Goal: Task Accomplishment & Management: Use online tool/utility

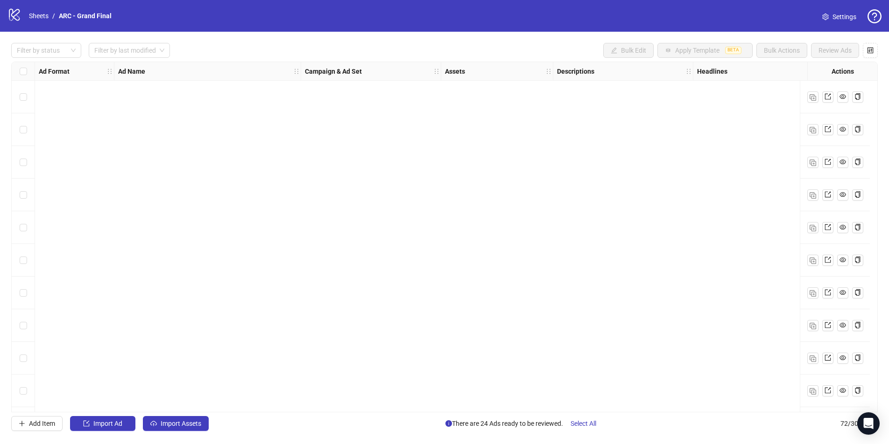
scroll to position [2025, 134]
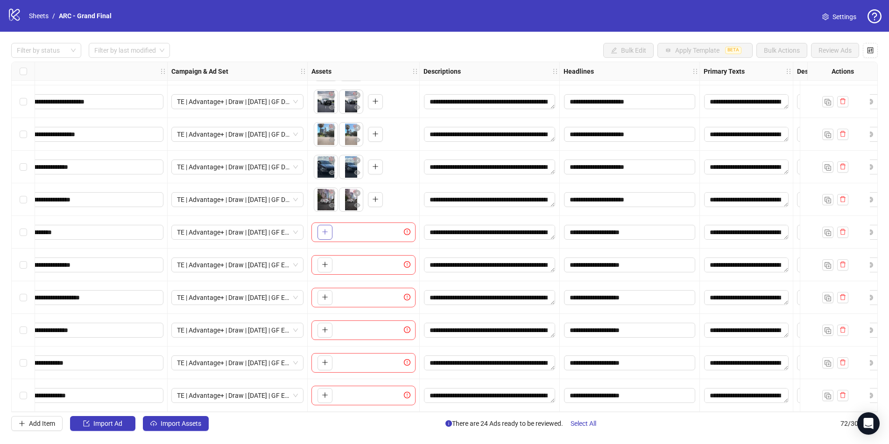
click at [329, 227] on button "button" at bounding box center [324, 232] width 15 height 15
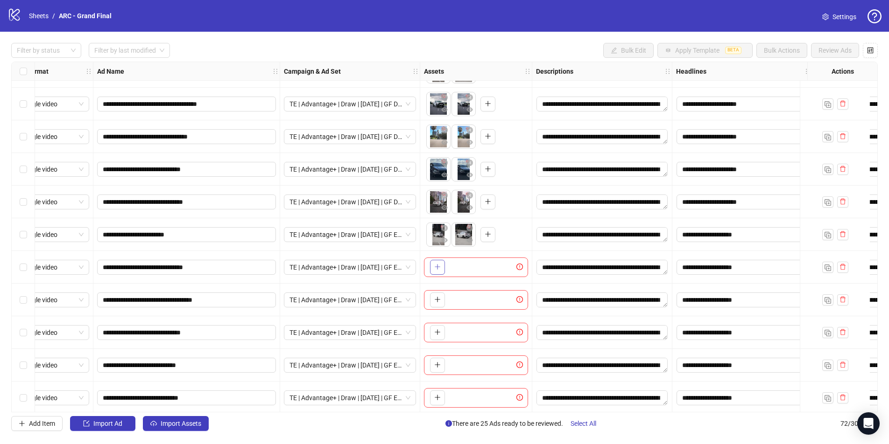
scroll to position [2023, 21]
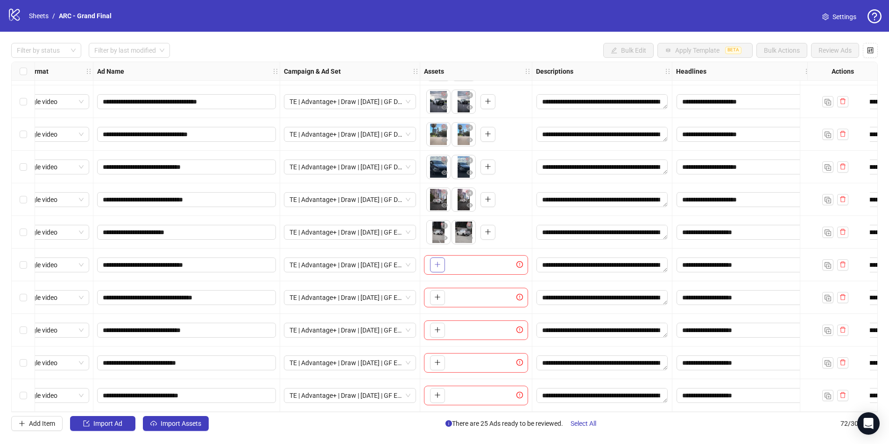
click at [441, 267] on div "**********" at bounding box center [444, 237] width 867 height 351
click at [436, 265] on icon "plus" at bounding box center [437, 264] width 7 height 7
click at [437, 296] on icon "plus" at bounding box center [437, 297] width 0 height 5
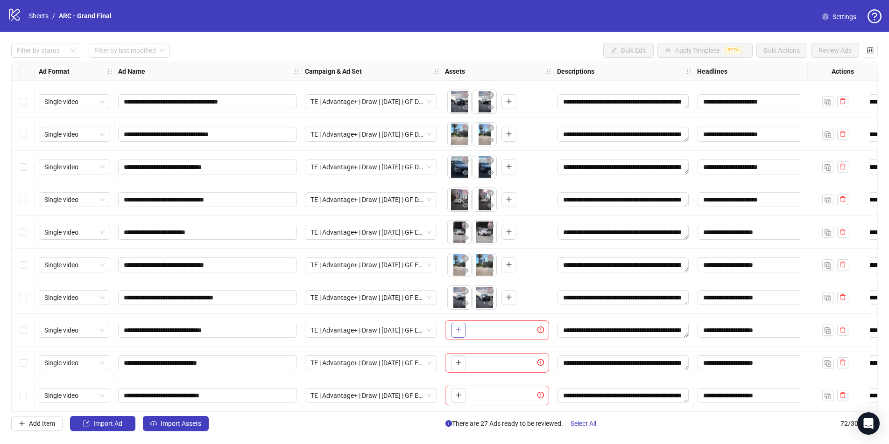
scroll to position [2025, 2]
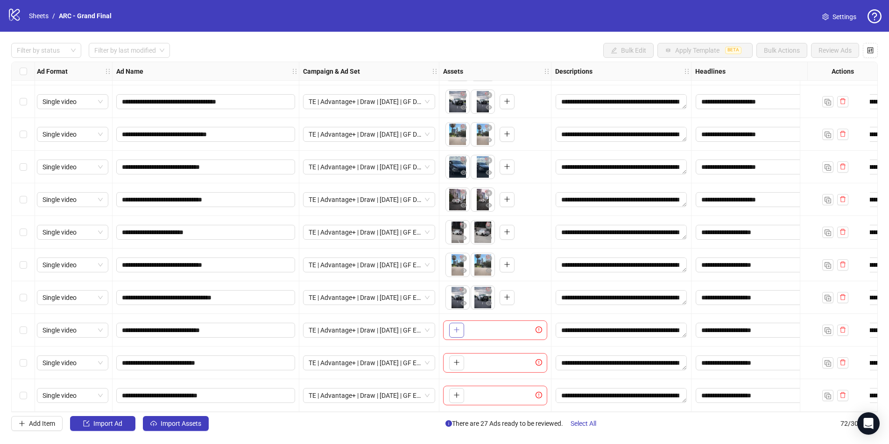
click at [460, 327] on button "button" at bounding box center [456, 330] width 15 height 15
click at [458, 361] on icon "plus" at bounding box center [456, 363] width 7 height 7
click at [456, 393] on icon "plus" at bounding box center [456, 395] width 7 height 7
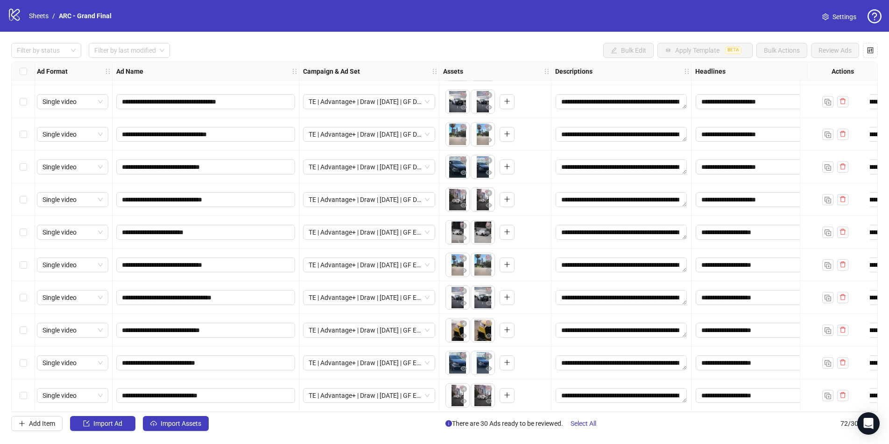
scroll to position [2025, 0]
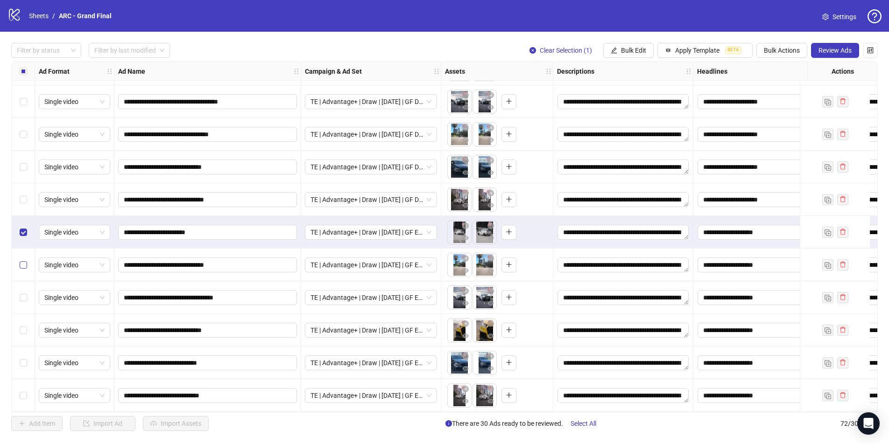
click at [26, 257] on div "Select row 68" at bounding box center [23, 265] width 23 height 33
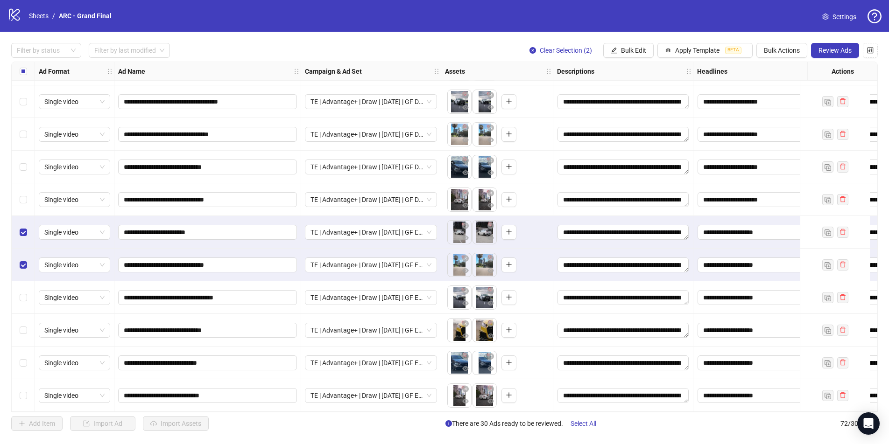
click at [21, 288] on div "Select row 69" at bounding box center [23, 298] width 23 height 33
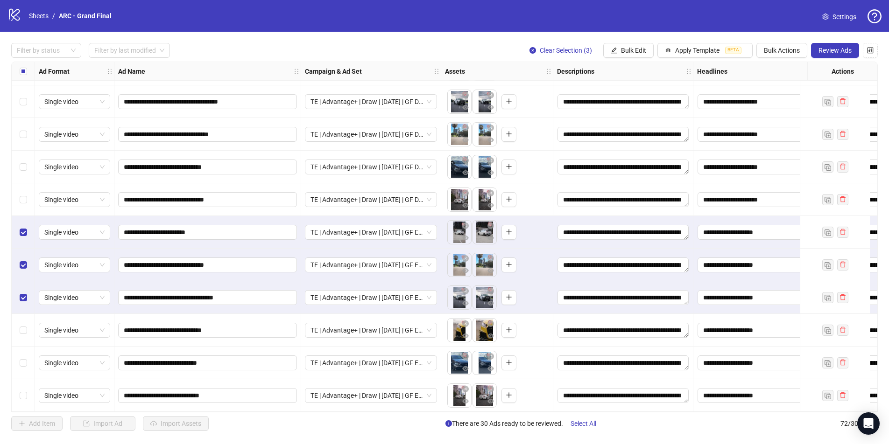
drag, startPoint x: 24, startPoint y: 313, endPoint x: 25, endPoint y: 319, distance: 6.1
click at [25, 314] on div "Select row 70" at bounding box center [23, 330] width 23 height 33
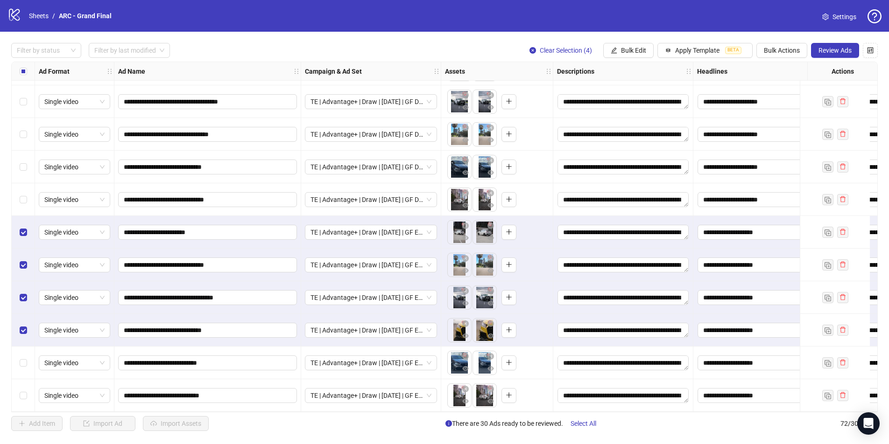
click at [24, 352] on div "Select row 71" at bounding box center [23, 363] width 23 height 33
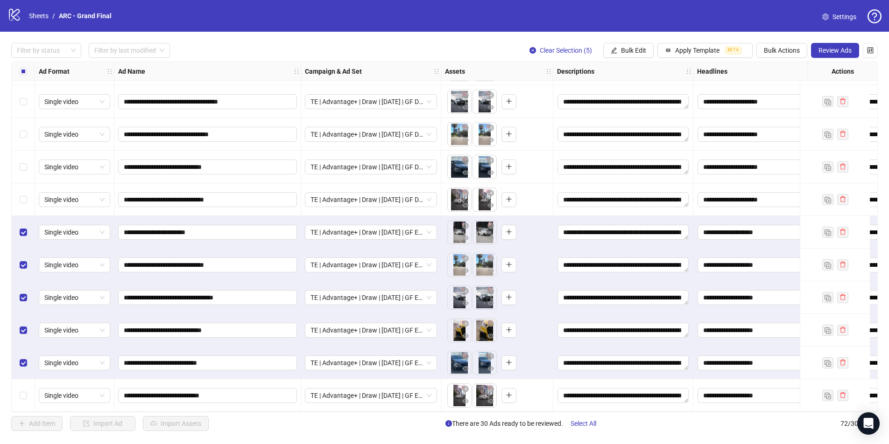
click at [28, 392] on div "Select row 72" at bounding box center [23, 396] width 23 height 33
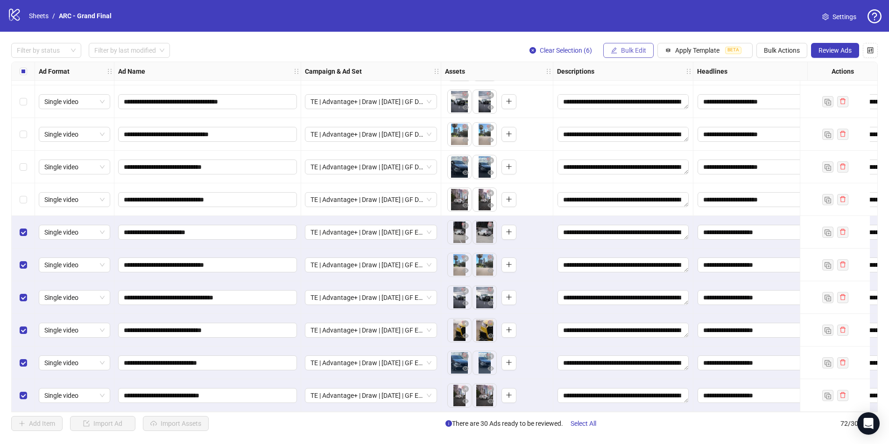
click at [636, 47] on span "Bulk Edit" at bounding box center [633, 50] width 25 height 7
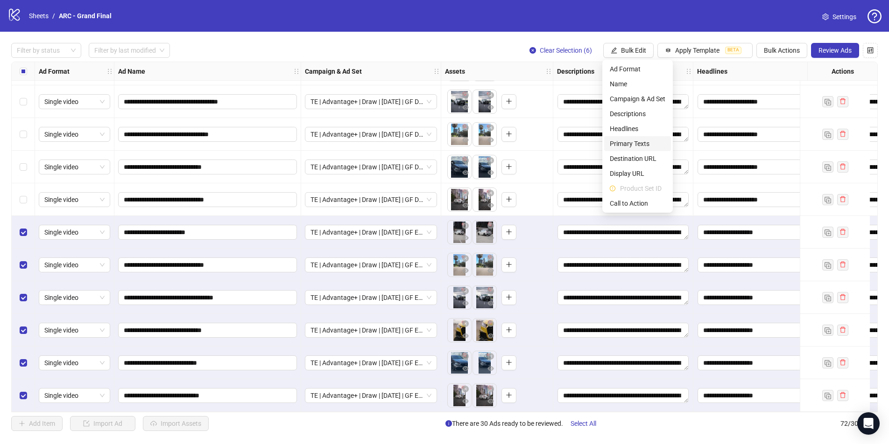
click at [626, 141] on span "Primary Texts" at bounding box center [638, 144] width 56 height 10
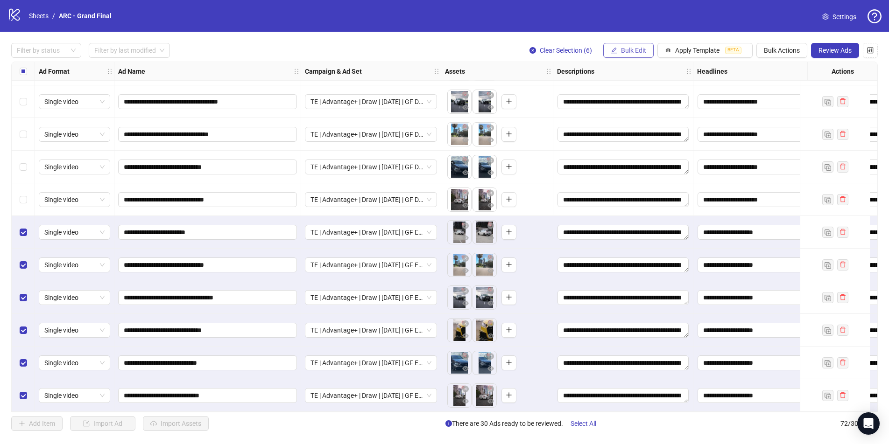
click at [638, 49] on span "Bulk Edit" at bounding box center [633, 50] width 25 height 7
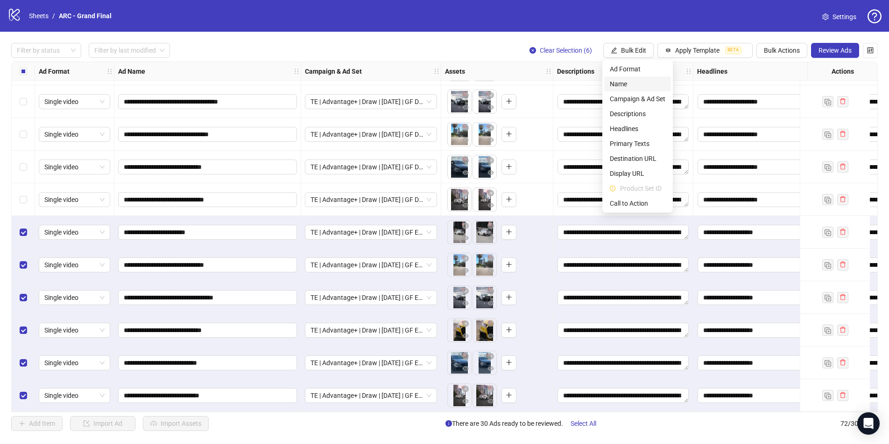
click at [626, 85] on span "Name" at bounding box center [638, 84] width 56 height 10
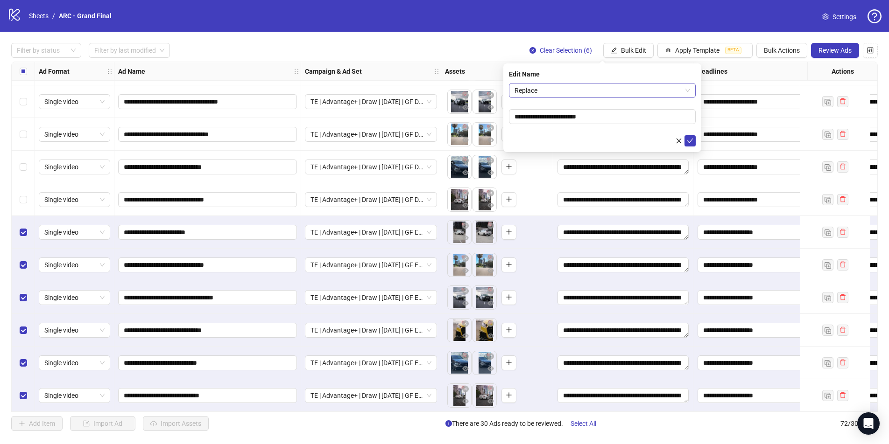
click at [598, 96] on span "Replace" at bounding box center [603, 91] width 176 height 14
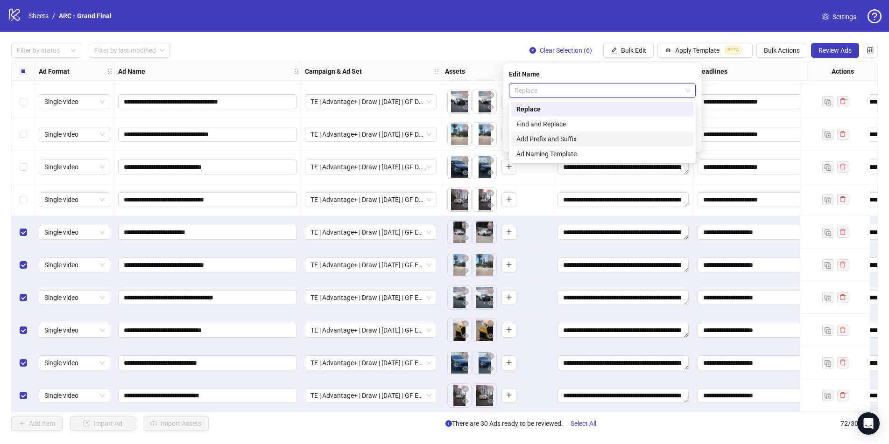
click at [579, 140] on div "Add Prefix and Suffix" at bounding box center [602, 139] width 172 height 10
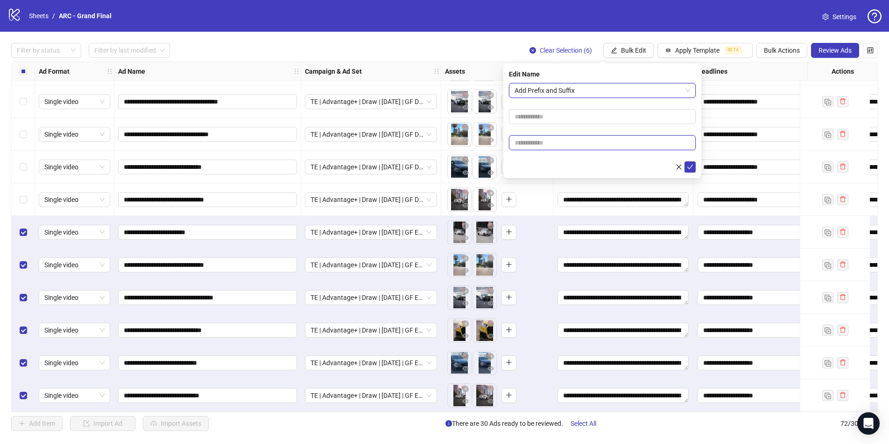
click at [585, 146] on input "text" at bounding box center [602, 142] width 187 height 15
type input "*********"
drag, startPoint x: 516, startPoint y: 143, endPoint x: 501, endPoint y: 142, distance: 15.4
click at [501, 142] on body "**********" at bounding box center [444, 222] width 889 height 444
click at [687, 169] on icon "check" at bounding box center [690, 167] width 7 height 7
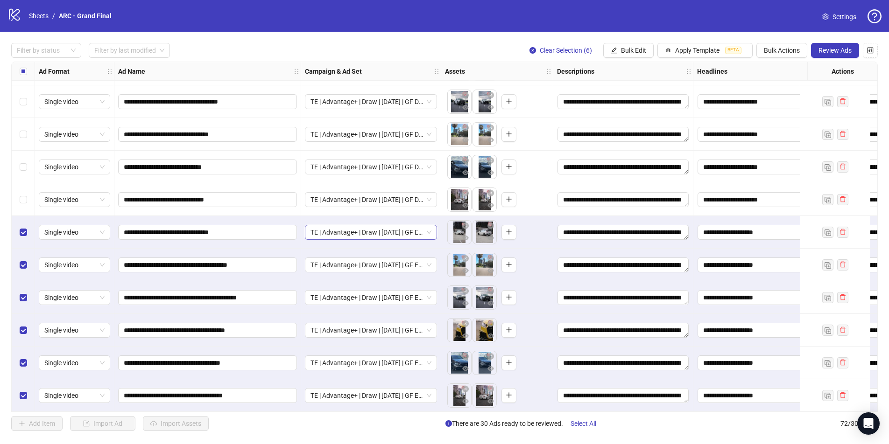
click at [429, 230] on div "**********" at bounding box center [444, 237] width 867 height 351
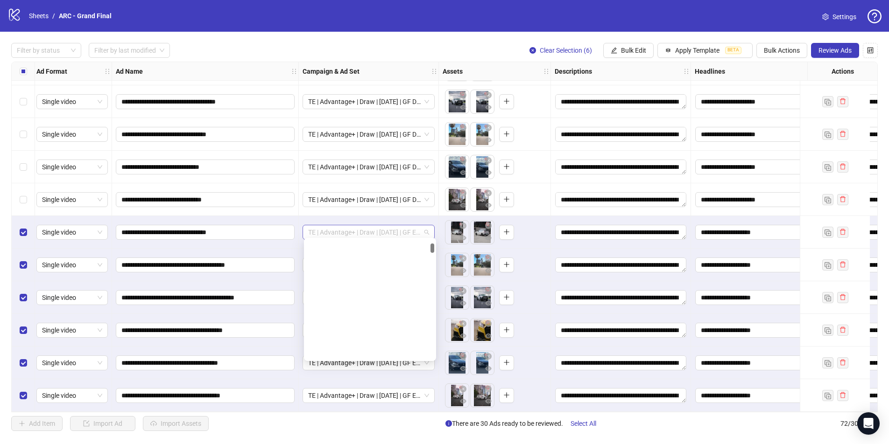
scroll to position [166, 0]
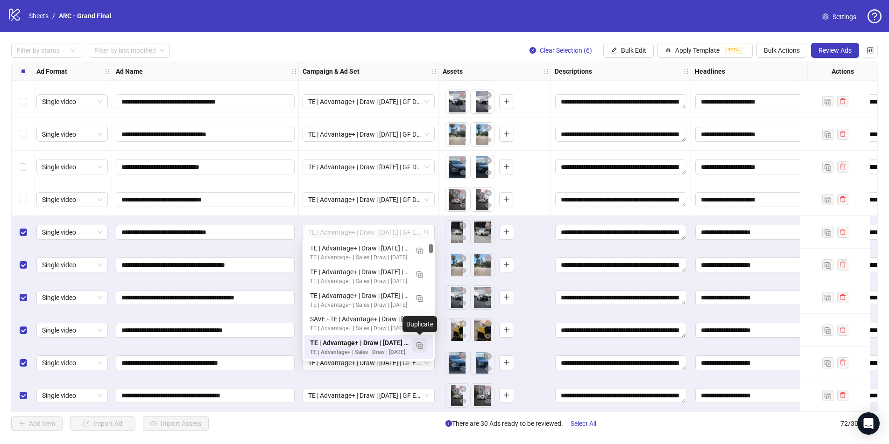
click at [420, 343] on img "button" at bounding box center [419, 346] width 7 height 7
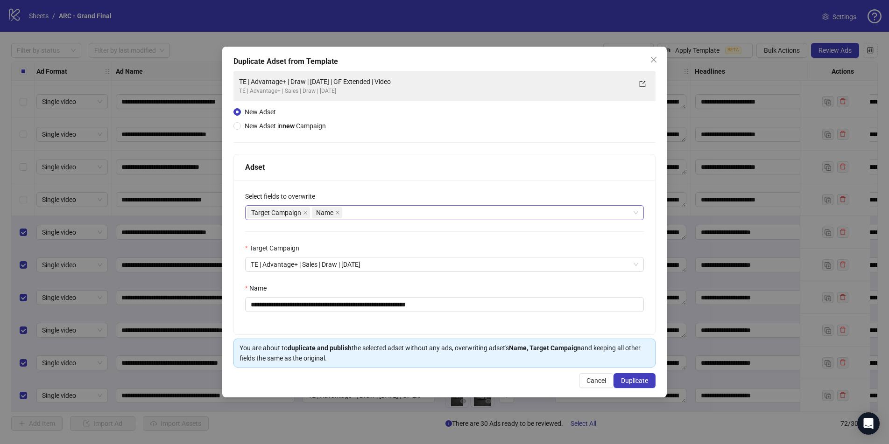
click at [302, 211] on span "Target Campaign" at bounding box center [278, 212] width 63 height 11
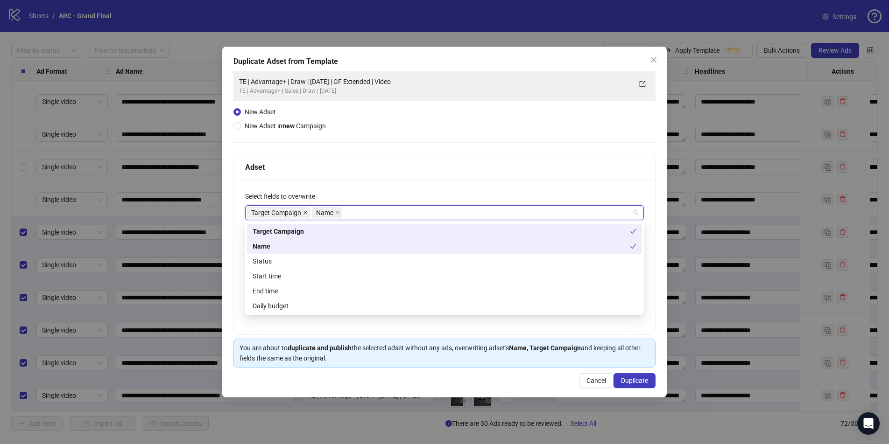
click at [306, 214] on icon "close" at bounding box center [305, 213] width 5 height 5
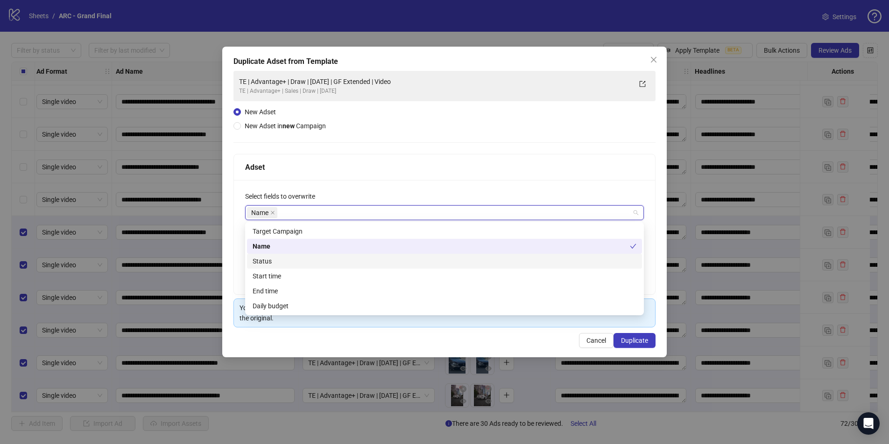
drag, startPoint x: 278, startPoint y: 262, endPoint x: 275, endPoint y: 267, distance: 5.6
click at [278, 262] on div "Status" at bounding box center [445, 261] width 384 height 10
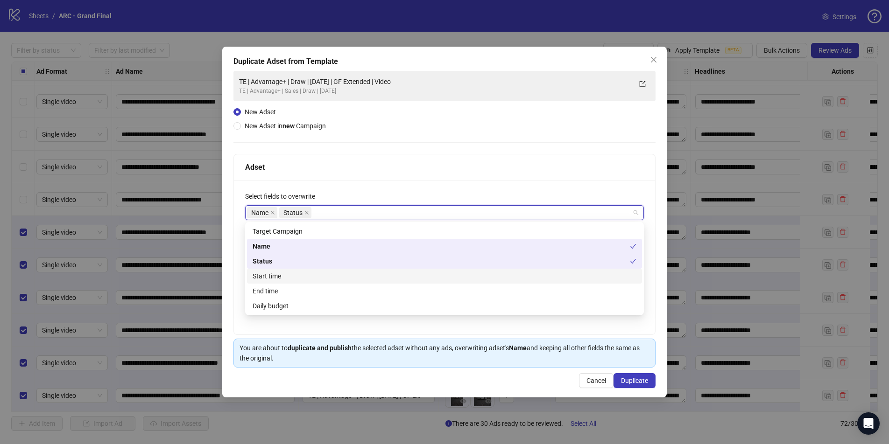
click at [274, 275] on div "Start time" at bounding box center [445, 276] width 384 height 10
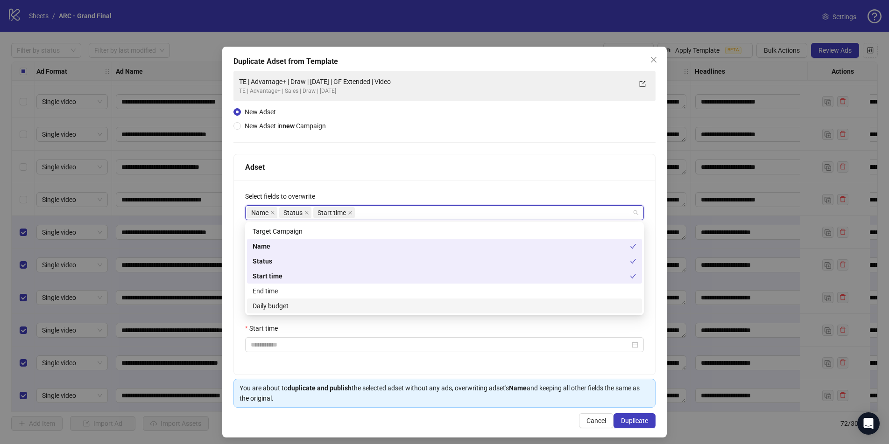
click at [283, 304] on div "Daily budget" at bounding box center [445, 306] width 384 height 10
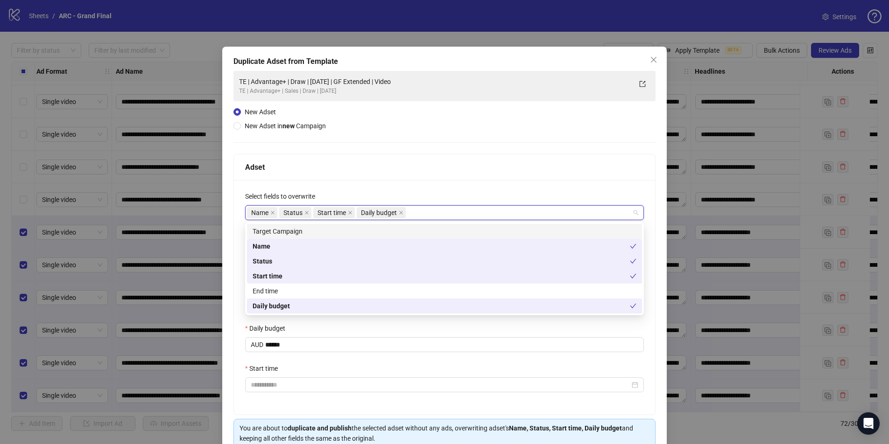
click at [511, 147] on div "**********" at bounding box center [444, 259] width 422 height 377
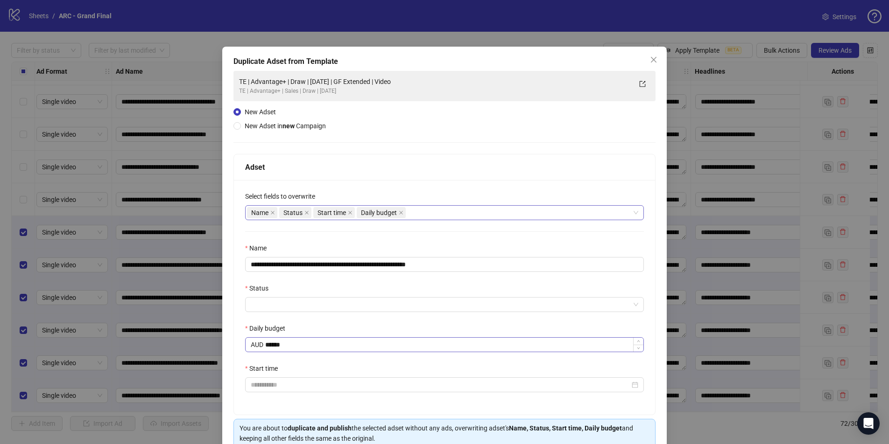
drag, startPoint x: 264, startPoint y: 344, endPoint x: 285, endPoint y: 345, distance: 20.6
click at [285, 345] on div "AUD ******" at bounding box center [444, 345] width 399 height 15
drag, startPoint x: 278, startPoint y: 346, endPoint x: 261, endPoint y: 345, distance: 17.8
click at [261, 345] on div "AUD ******" at bounding box center [444, 345] width 399 height 15
click at [288, 346] on input "*****" at bounding box center [454, 345] width 378 height 14
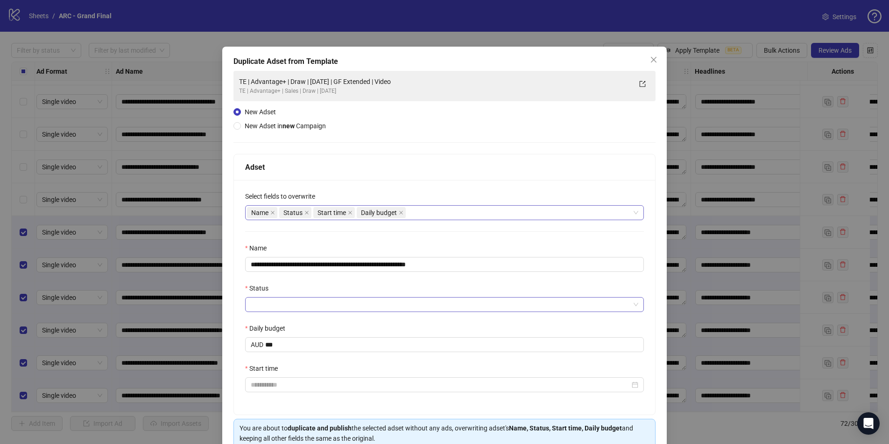
type input "******"
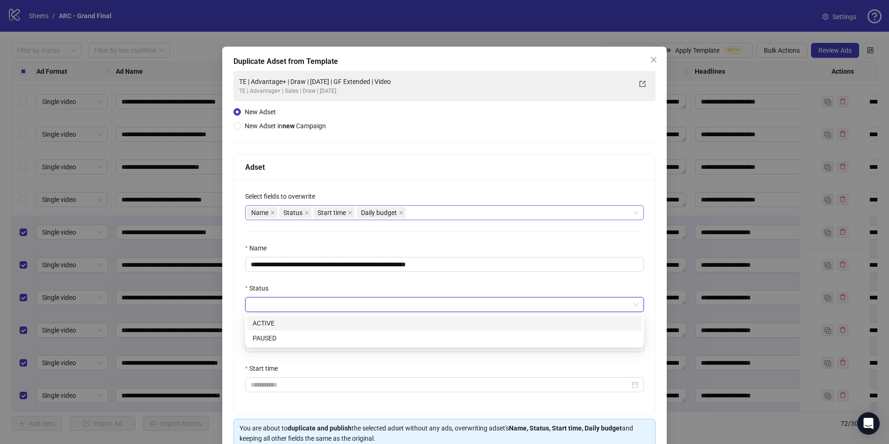
click at [339, 302] on input "Status" at bounding box center [440, 305] width 379 height 14
click at [302, 322] on div "ACTIVE" at bounding box center [445, 323] width 384 height 10
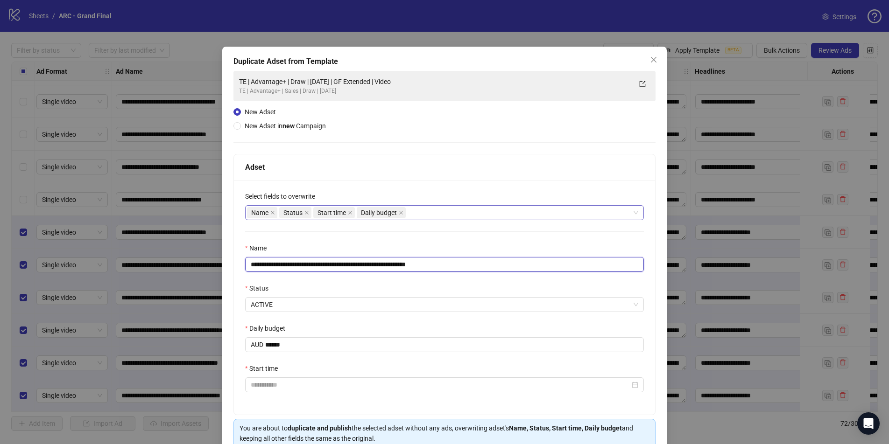
drag, startPoint x: 462, startPoint y: 264, endPoint x: 464, endPoint y: 256, distance: 7.7
click at [424, 267] on input "**********" at bounding box center [444, 264] width 399 height 15
drag, startPoint x: 403, startPoint y: 265, endPoint x: 440, endPoint y: 265, distance: 37.4
click at [403, 265] on input "**********" at bounding box center [444, 264] width 399 height 15
click at [417, 267] on input "**********" at bounding box center [444, 264] width 399 height 15
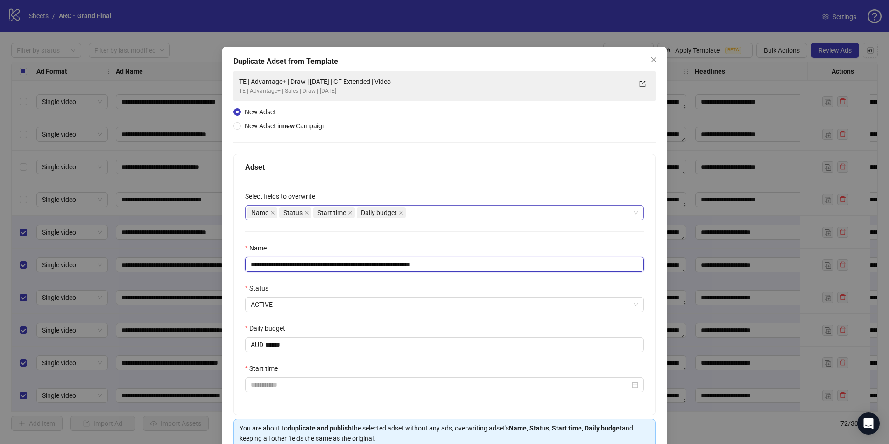
click at [430, 267] on input "**********" at bounding box center [444, 264] width 399 height 15
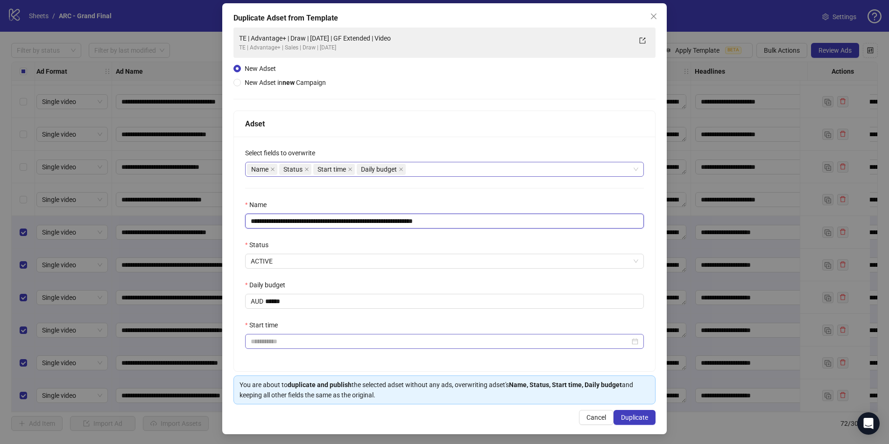
type input "**********"
click at [333, 339] on input "Start time" at bounding box center [440, 342] width 379 height 10
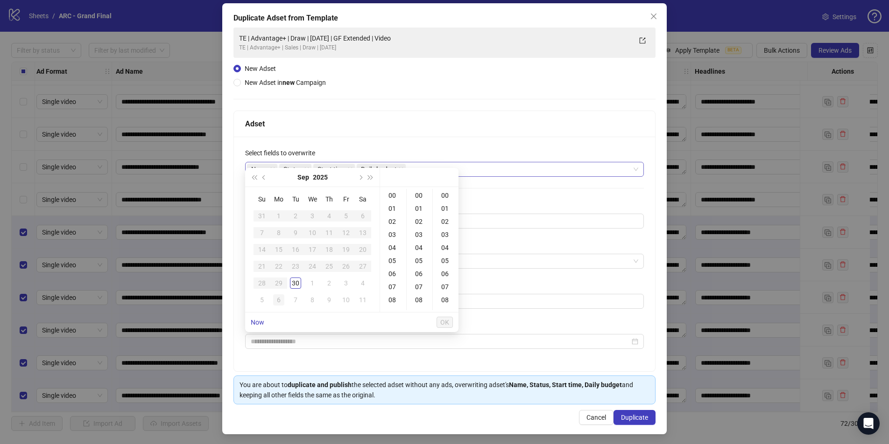
click at [279, 301] on div "6" at bounding box center [278, 300] width 11 height 11
click at [390, 294] on div "12" at bounding box center [393, 296] width 22 height 13
type input "**********"
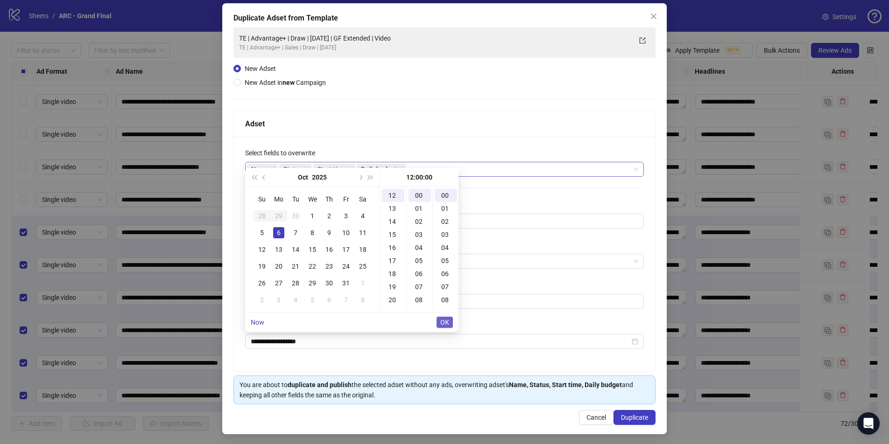
click at [445, 324] on span "OK" at bounding box center [444, 322] width 9 height 7
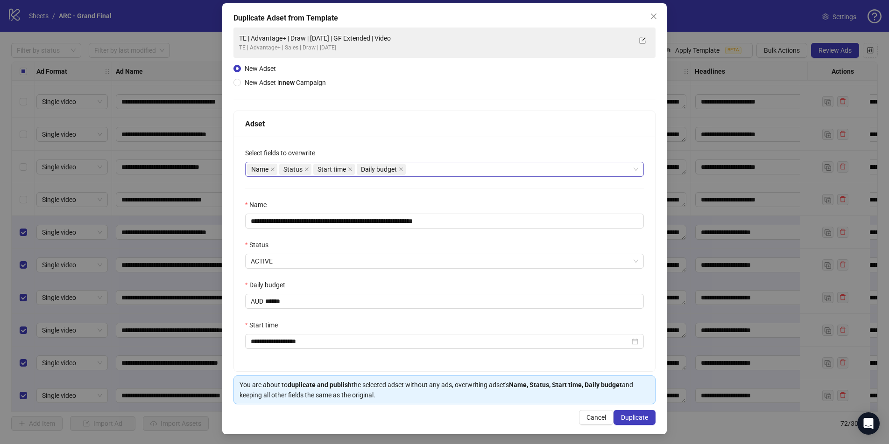
scroll to position [45, 0]
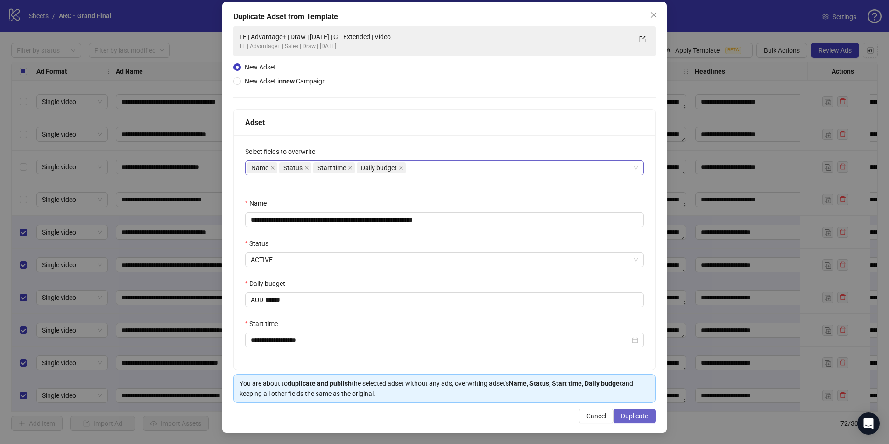
click at [633, 419] on span "Duplicate" at bounding box center [634, 416] width 27 height 7
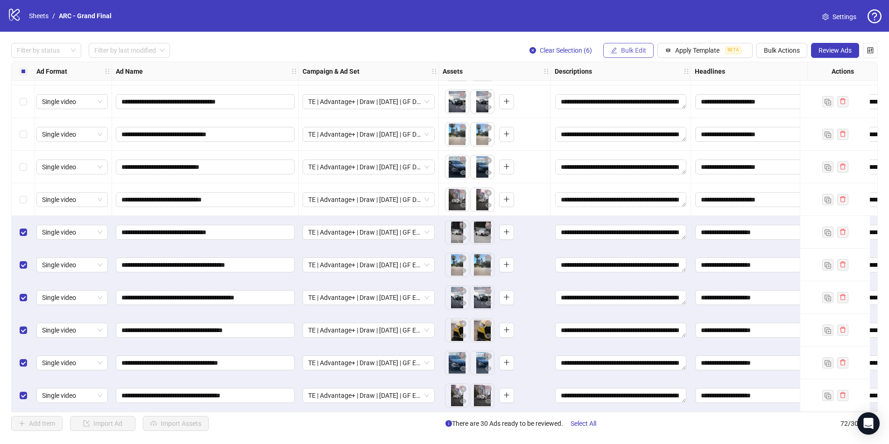
click at [627, 48] on span "Bulk Edit" at bounding box center [633, 50] width 25 height 7
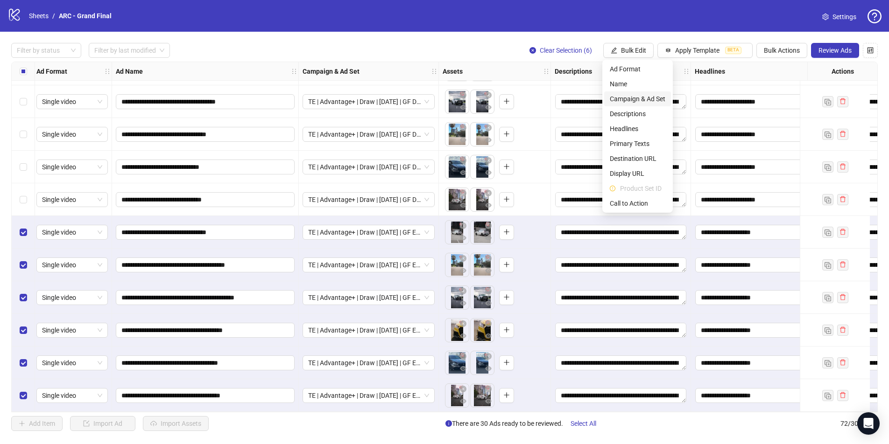
click at [628, 102] on span "Campaign & Ad Set" at bounding box center [638, 99] width 56 height 10
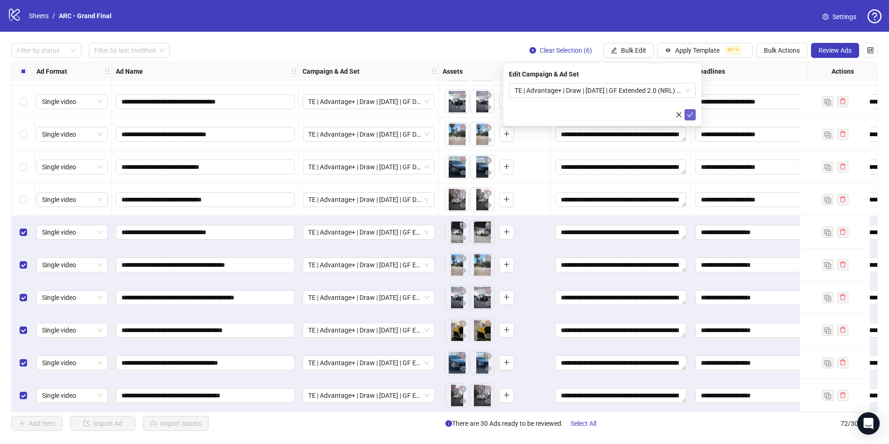
click at [690, 116] on icon "check" at bounding box center [690, 115] width 7 height 7
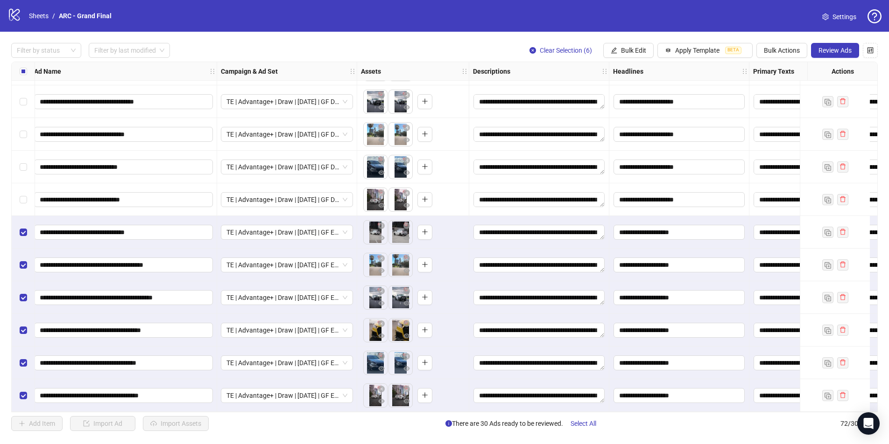
scroll to position [2025, 0]
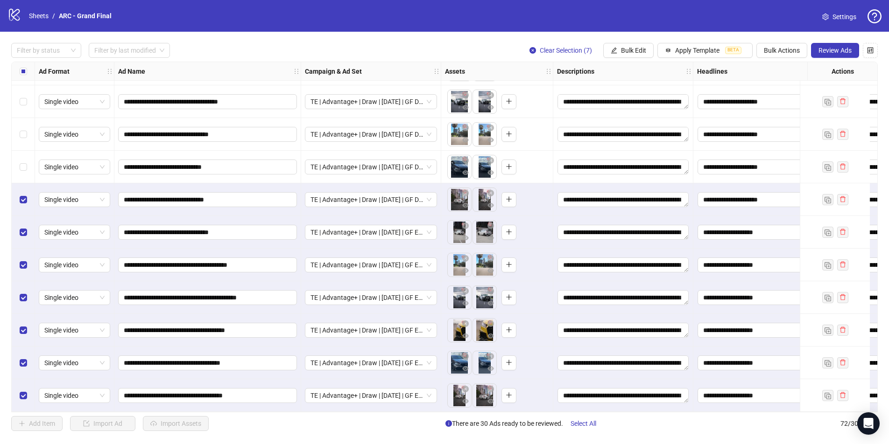
drag, startPoint x: 21, startPoint y: 169, endPoint x: 28, endPoint y: 169, distance: 7.0
click at [22, 169] on div "Select row 65" at bounding box center [23, 167] width 23 height 33
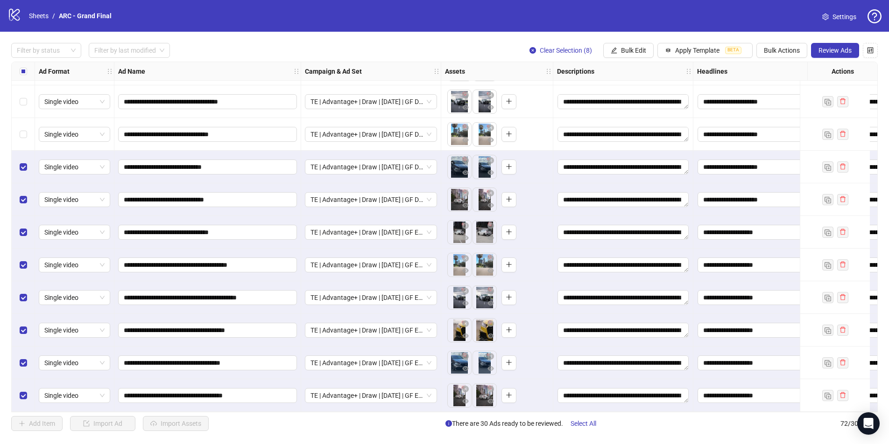
click at [26, 140] on div "Select row 64" at bounding box center [23, 134] width 23 height 33
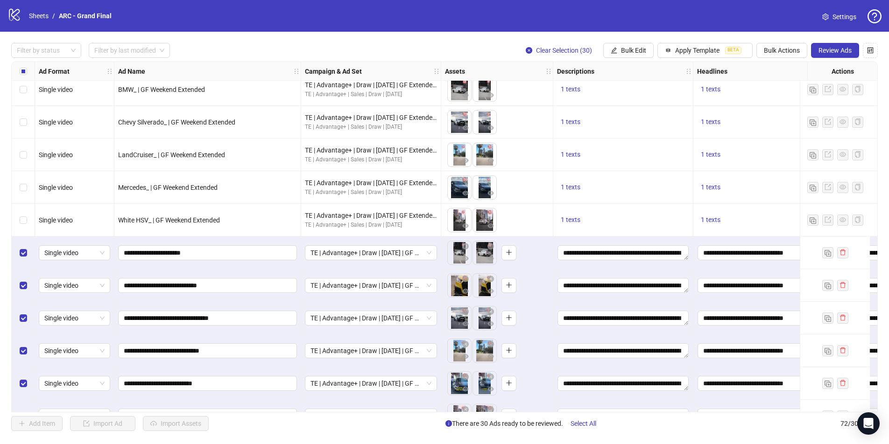
scroll to position [1196, 0]
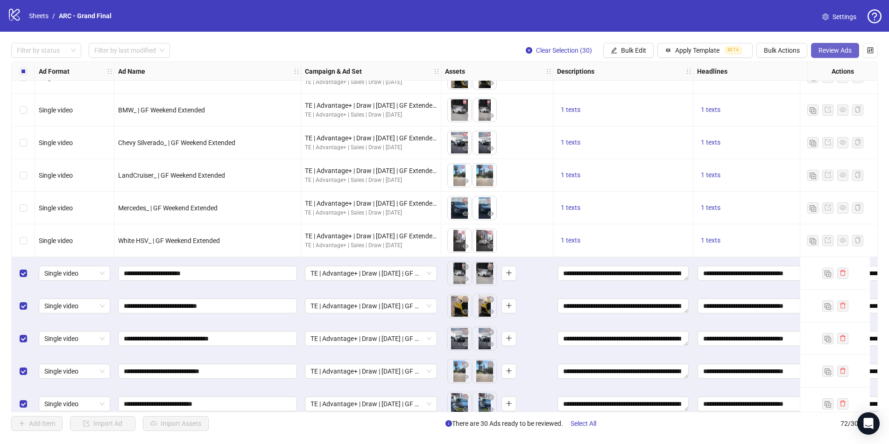
click at [839, 52] on span "Review Ads" at bounding box center [834, 50] width 33 height 7
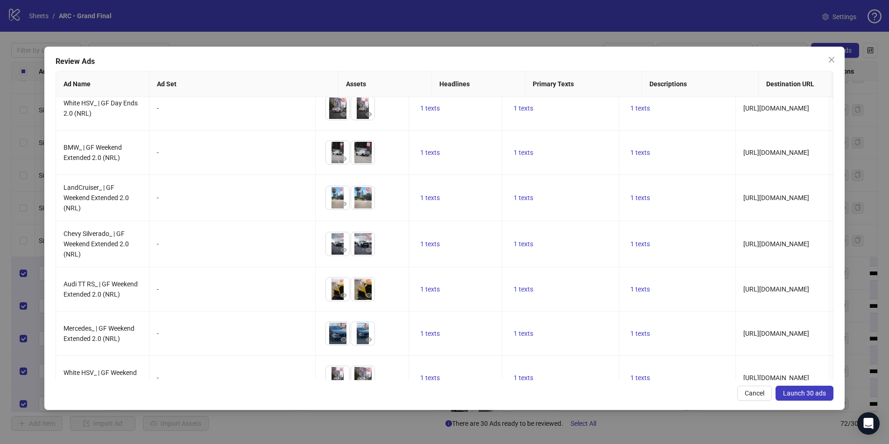
scroll to position [1051, 0]
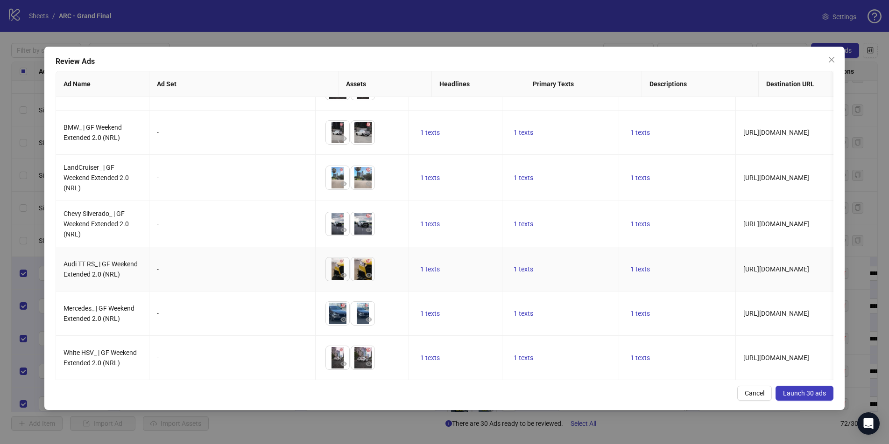
click at [252, 259] on td "-" at bounding box center [232, 269] width 166 height 44
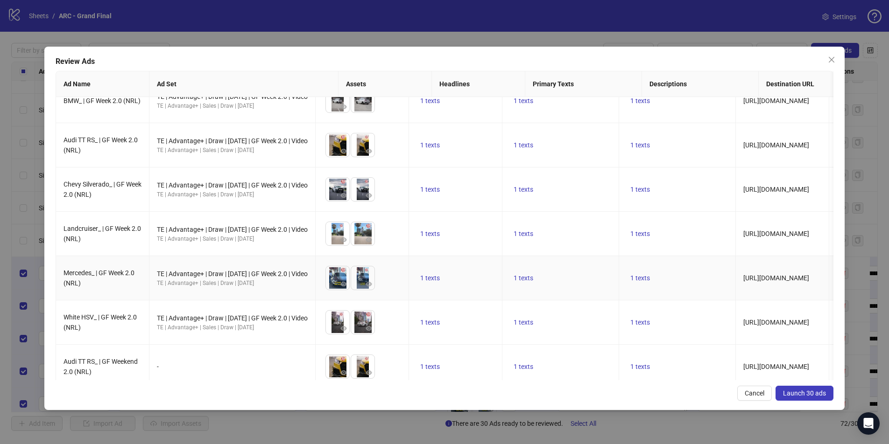
scroll to position [0, 0]
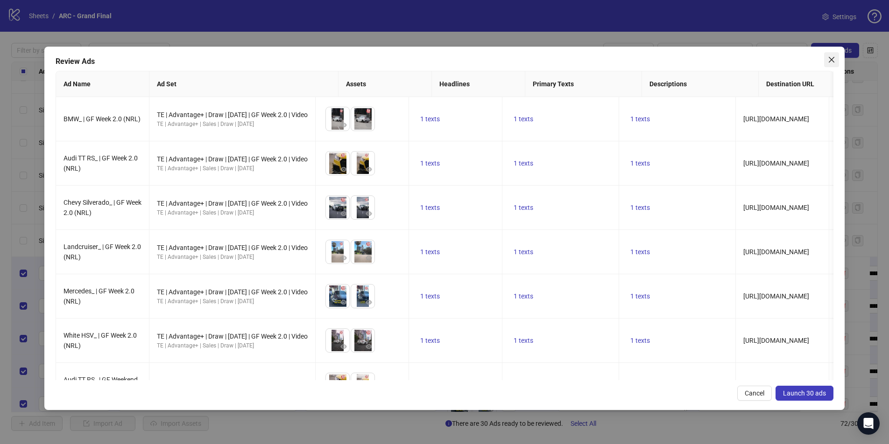
click at [833, 62] on icon "close" at bounding box center [832, 60] width 6 height 6
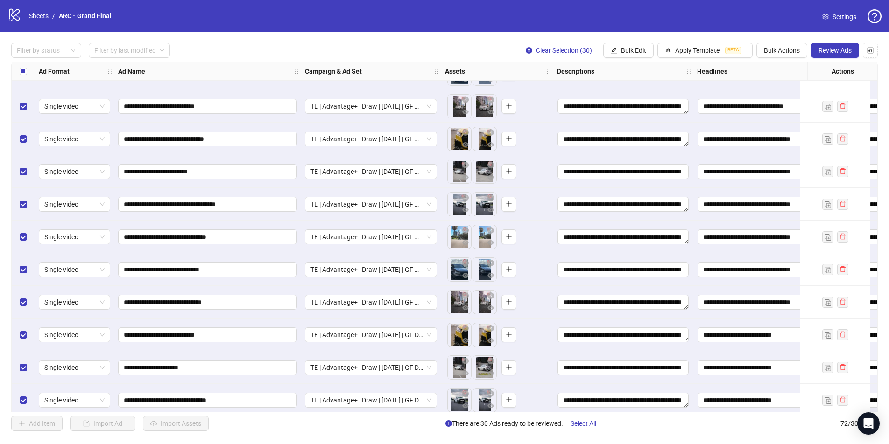
scroll to position [1525, 0]
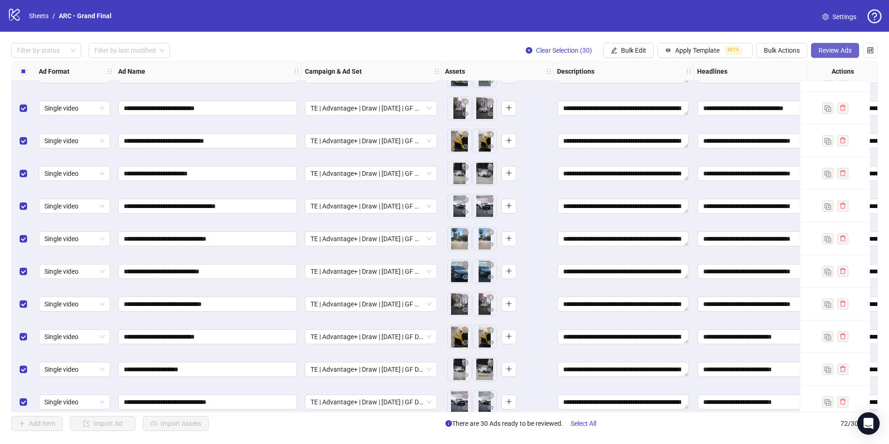
click at [827, 50] on span "Review Ads" at bounding box center [834, 50] width 33 height 7
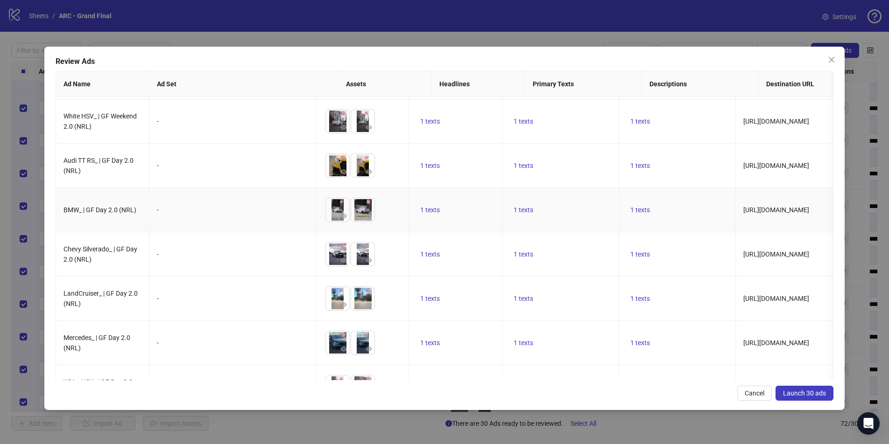
scroll to position [484, 0]
click at [157, 212] on div "-" at bounding box center [232, 211] width 151 height 10
click at [188, 212] on div "-" at bounding box center [232, 211] width 151 height 10
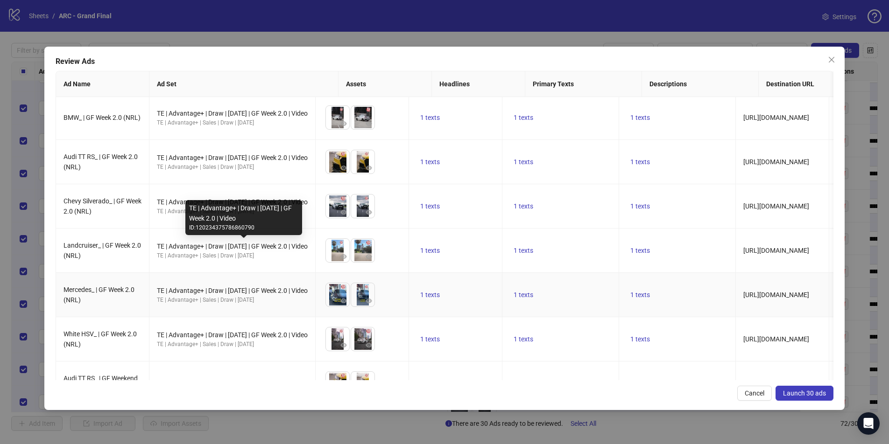
scroll to position [0, 0]
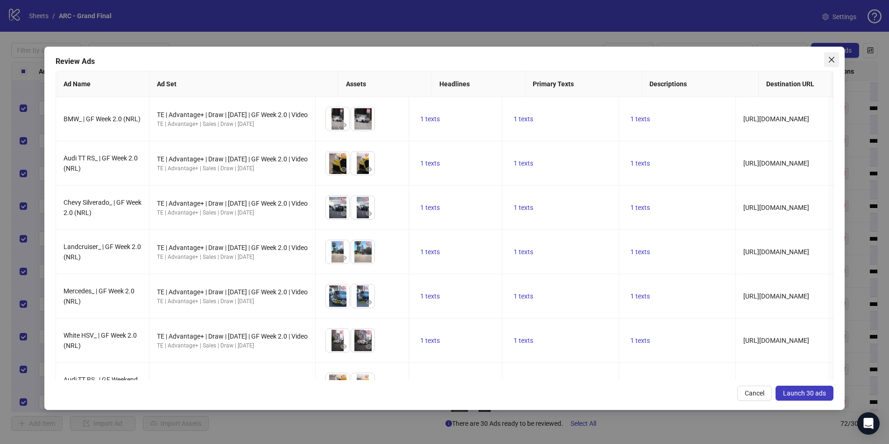
click at [833, 57] on icon "close" at bounding box center [832, 60] width 6 height 6
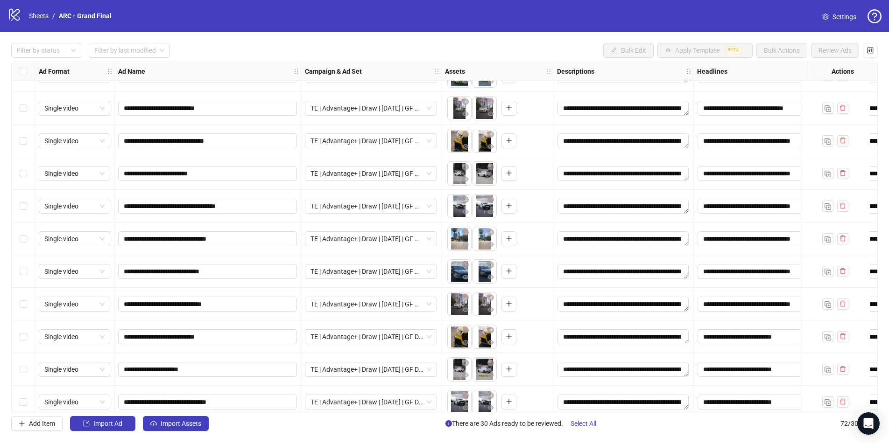
scroll to position [1455, 0]
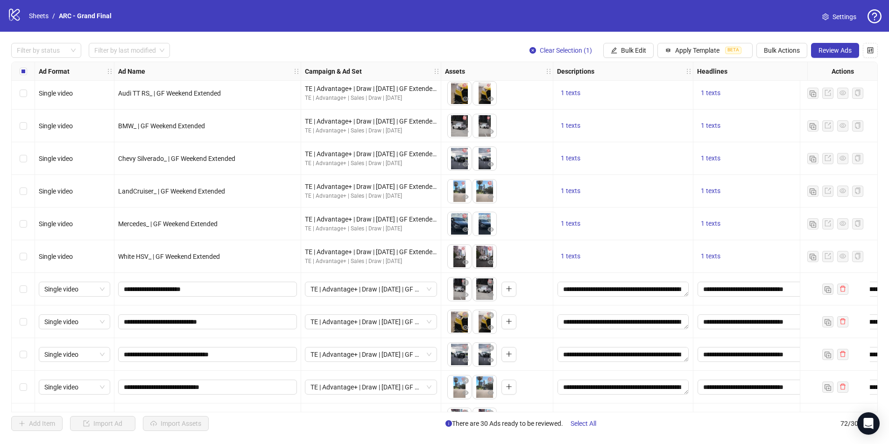
scroll to position [1181, 0]
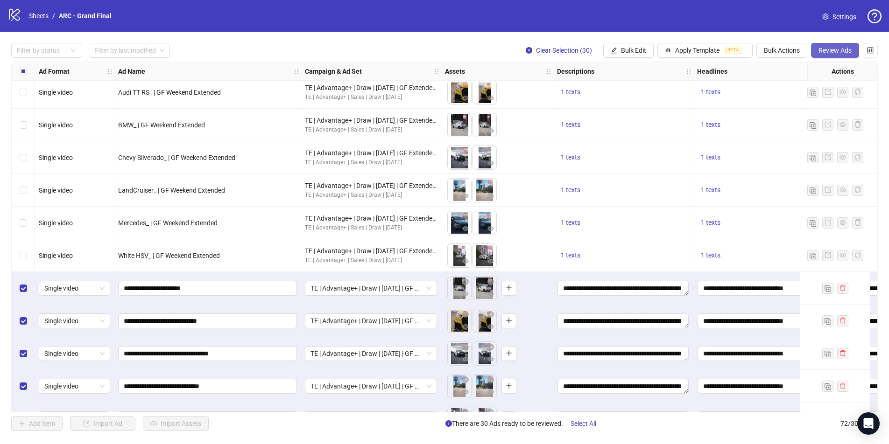
click at [828, 53] on span "Review Ads" at bounding box center [834, 50] width 33 height 7
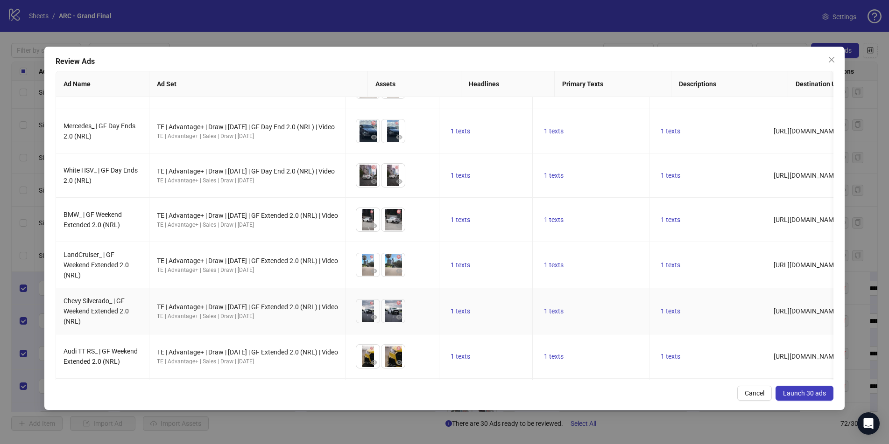
scroll to position [1051, 0]
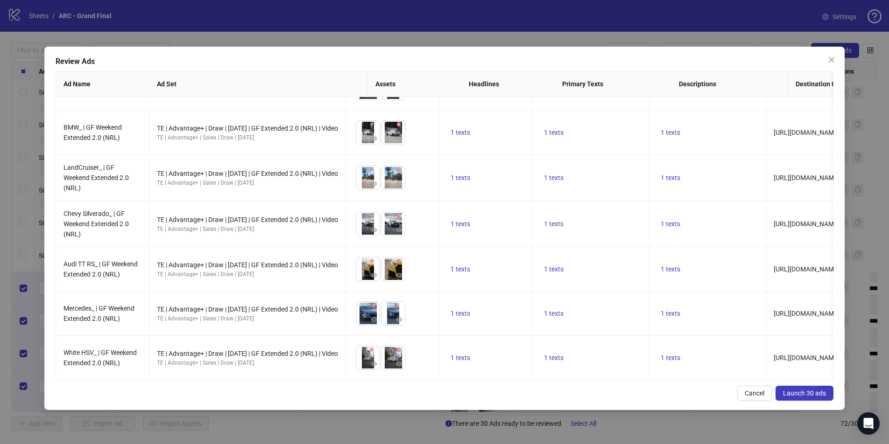
click at [813, 392] on span "Launch 30 ads" at bounding box center [804, 393] width 43 height 7
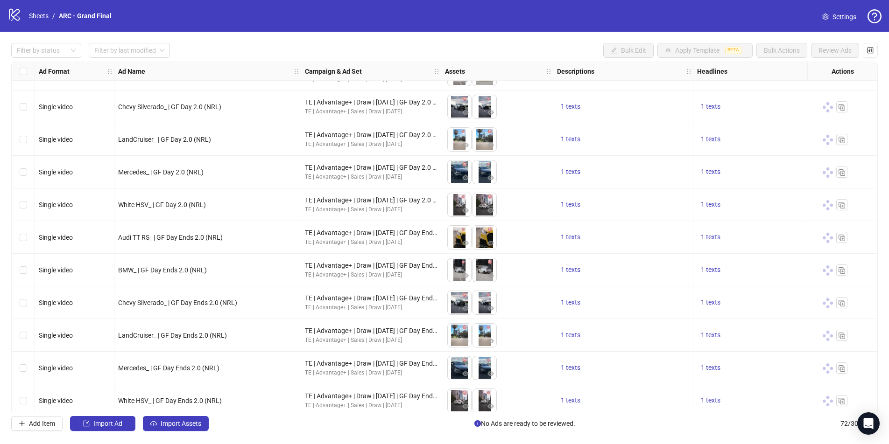
scroll to position [1822, 0]
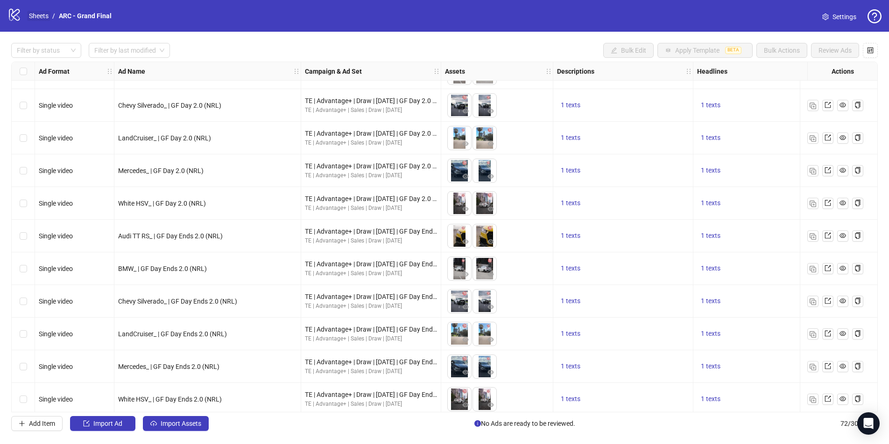
click at [42, 16] on link "Sheets" at bounding box center [38, 16] width 23 height 10
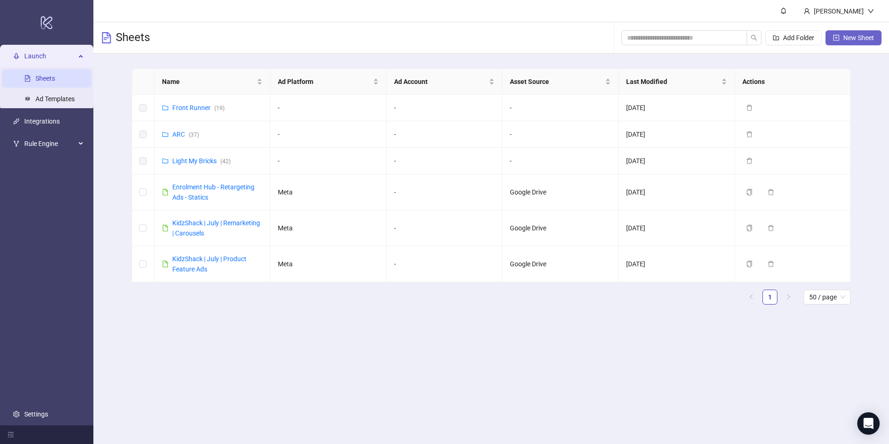
click at [861, 34] on span "New Sheet" at bounding box center [858, 37] width 31 height 7
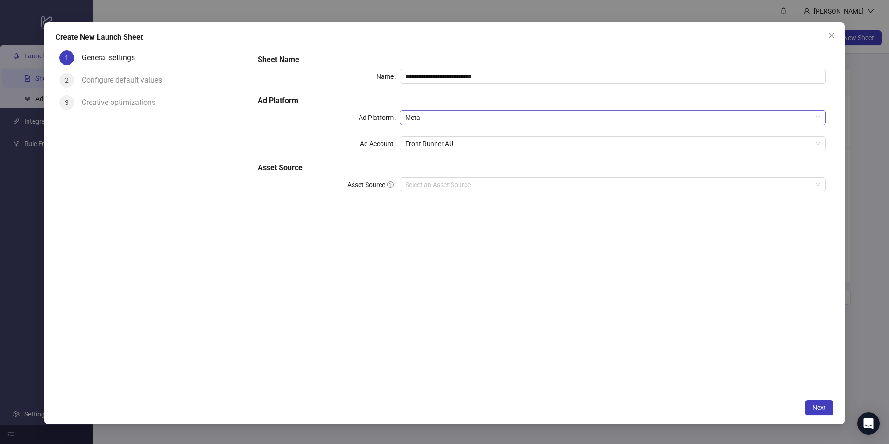
click at [473, 117] on span "Meta" at bounding box center [612, 118] width 415 height 14
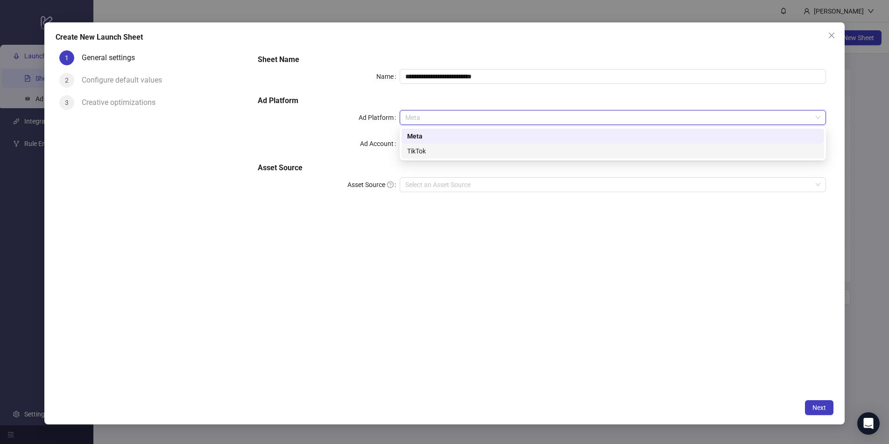
click at [460, 148] on div "TikTok" at bounding box center [612, 151] width 411 height 10
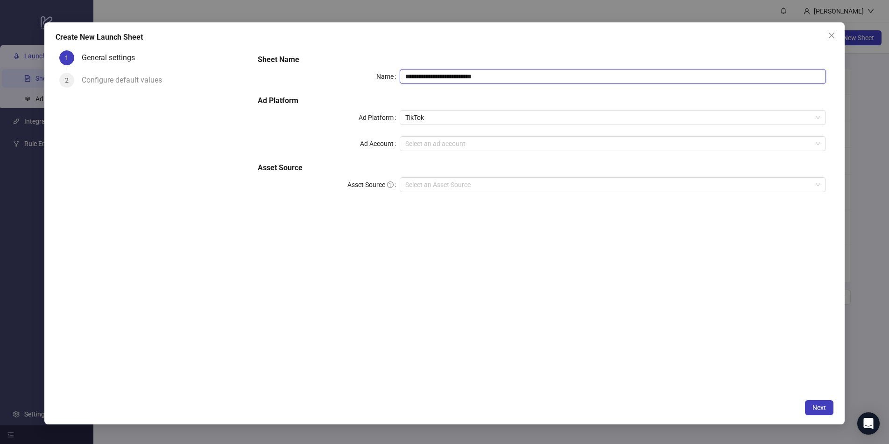
drag, startPoint x: 516, startPoint y: 78, endPoint x: 403, endPoint y: 71, distance: 113.7
click at [403, 71] on input "**********" at bounding box center [613, 76] width 426 height 15
type input "**********"
click at [409, 147] on input "Ad Account" at bounding box center [608, 144] width 407 height 14
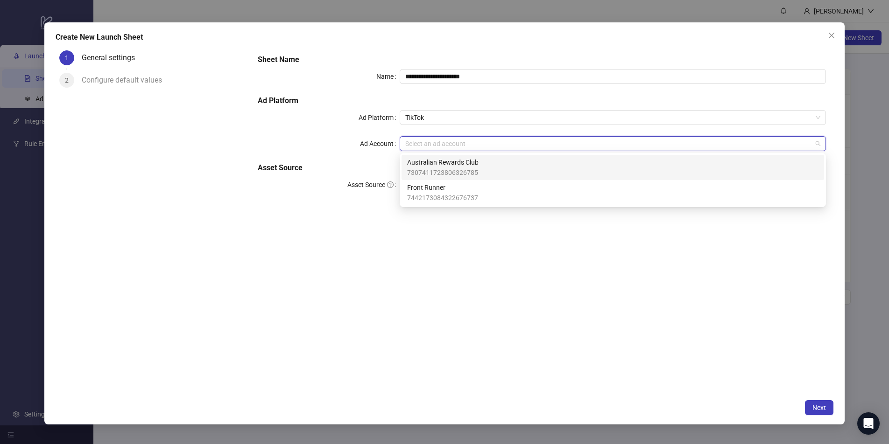
click at [461, 171] on span "7307411723806326785" at bounding box center [442, 173] width 71 height 10
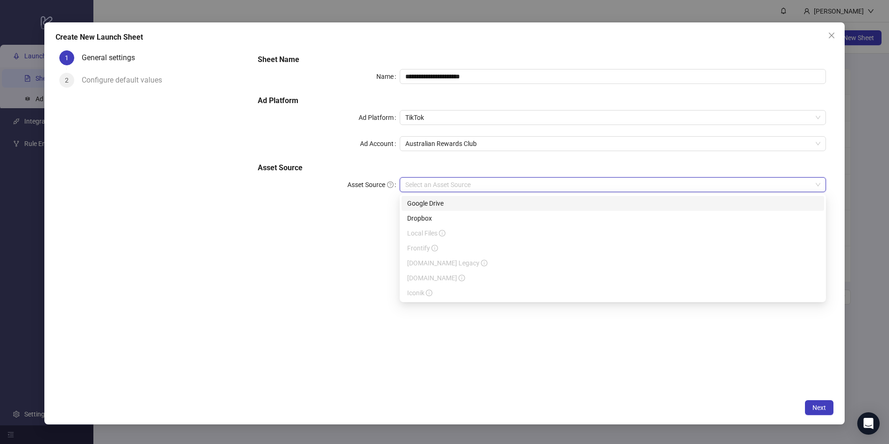
click at [438, 188] on input "Asset Source" at bounding box center [608, 185] width 407 height 14
click at [458, 206] on div "Google Drive" at bounding box center [612, 203] width 411 height 10
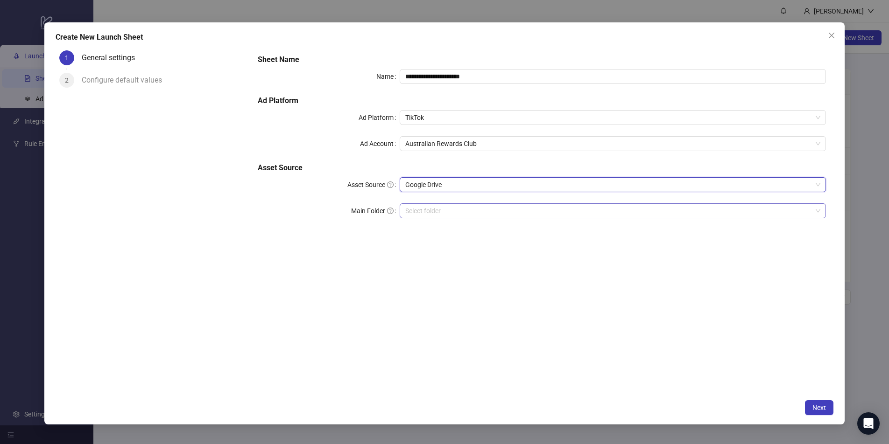
click at [456, 212] on input "Main Folder" at bounding box center [608, 211] width 407 height 14
click at [825, 412] on button "Next" at bounding box center [819, 408] width 28 height 15
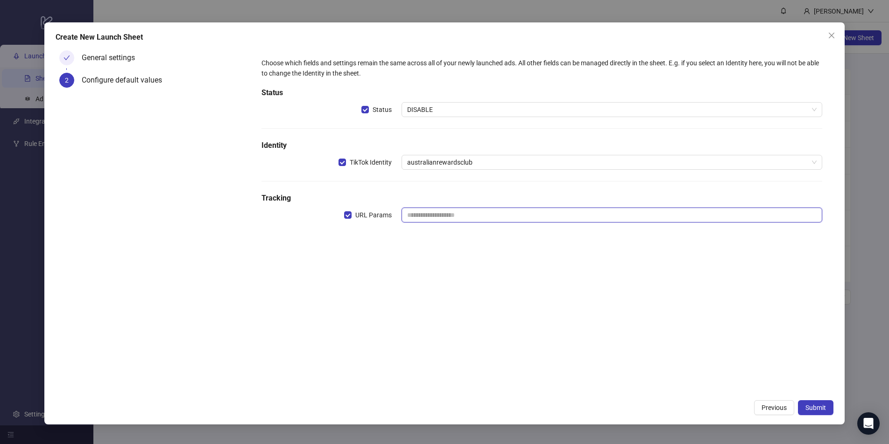
click at [434, 219] on input "text" at bounding box center [612, 215] width 421 height 15
click at [292, 227] on div "Choose which fields and settings remain the same across all of your newly launc…" at bounding box center [542, 145] width 568 height 183
click at [818, 404] on button "Submit" at bounding box center [815, 408] width 35 height 15
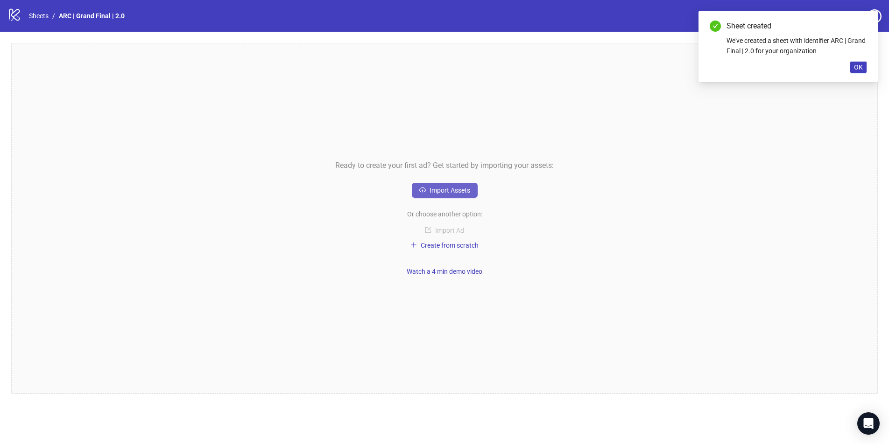
click at [470, 189] on button "Import Assets" at bounding box center [445, 190] width 66 height 15
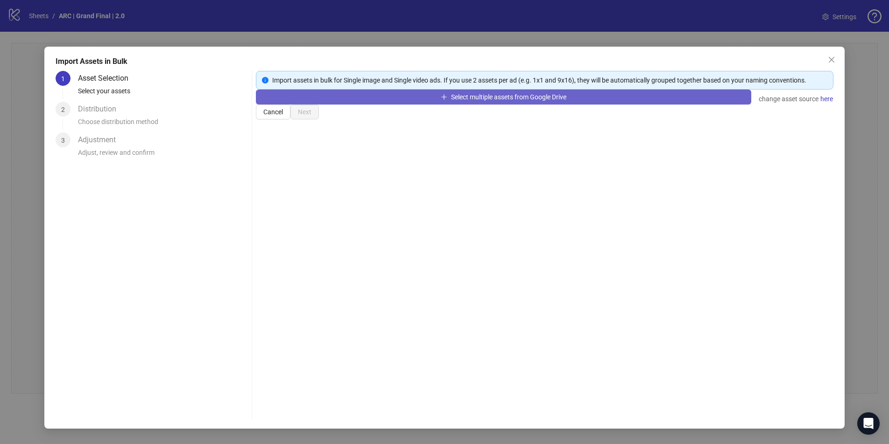
click at [477, 101] on span "Select multiple assets from Google Drive" at bounding box center [508, 96] width 115 height 7
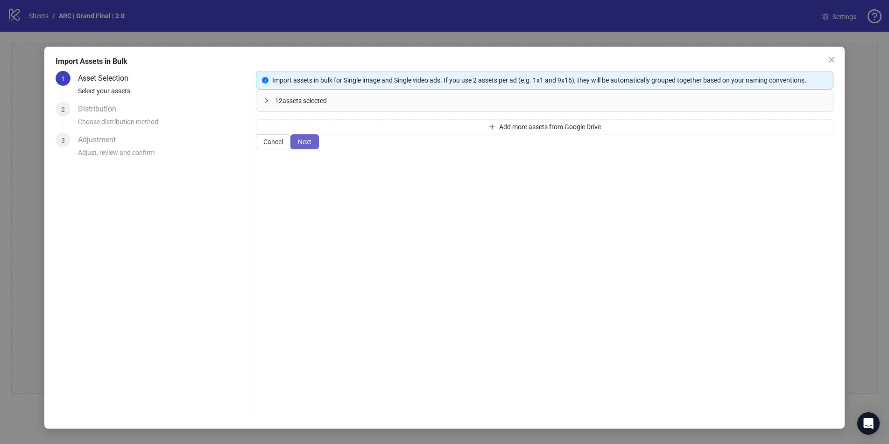
click at [311, 146] on span "Next" at bounding box center [305, 141] width 14 height 7
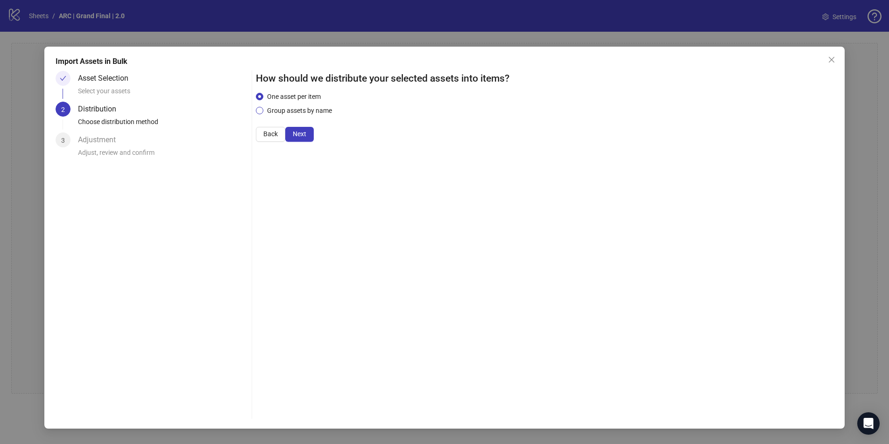
click at [317, 116] on span "Group assets by name" at bounding box center [299, 111] width 72 height 10
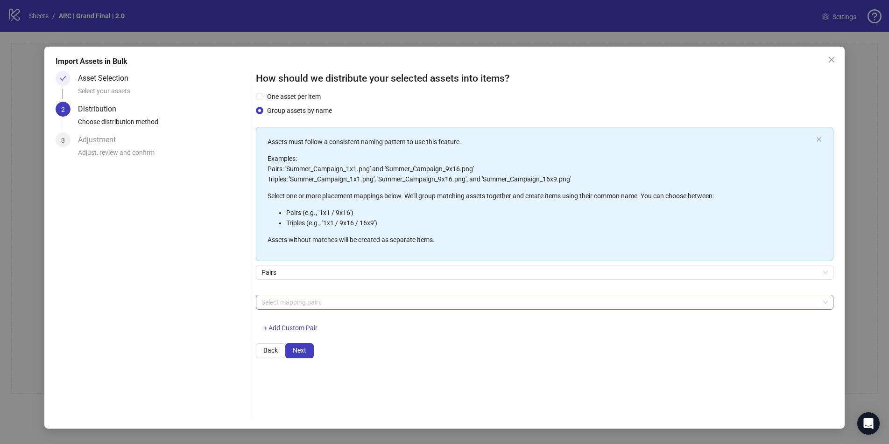
click at [294, 309] on div at bounding box center [540, 302] width 564 height 13
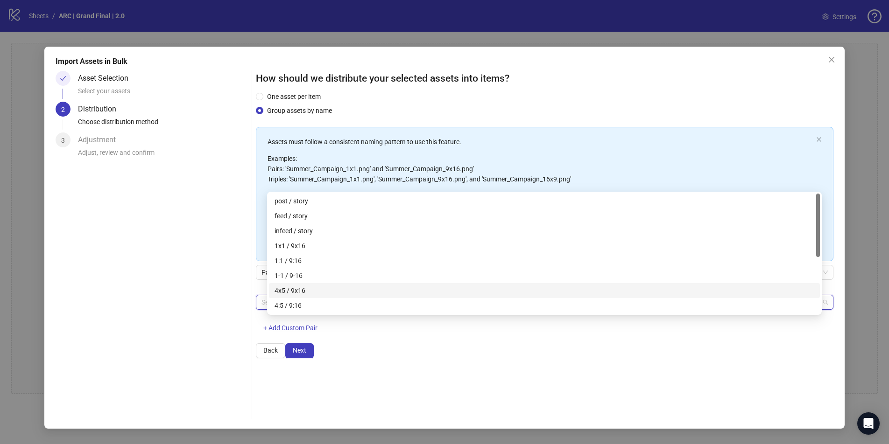
click at [295, 289] on div "4x5 / 9x16" at bounding box center [545, 291] width 540 height 10
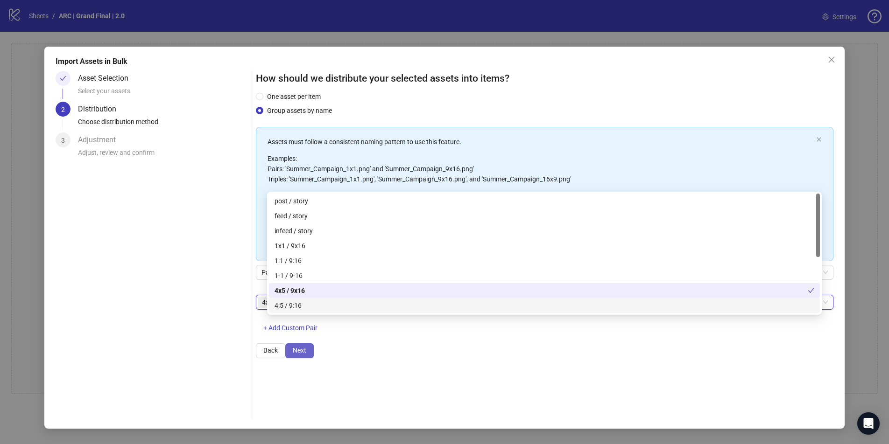
click at [314, 359] on button "Next" at bounding box center [299, 351] width 28 height 15
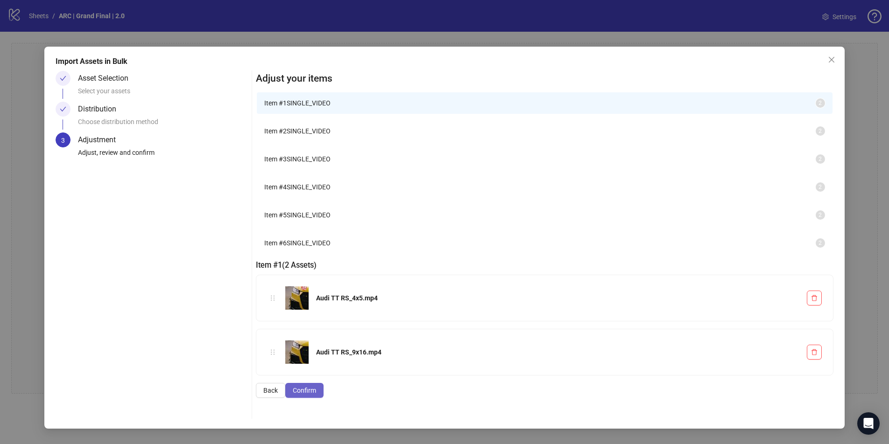
click at [316, 395] on span "Confirm" at bounding box center [304, 390] width 23 height 7
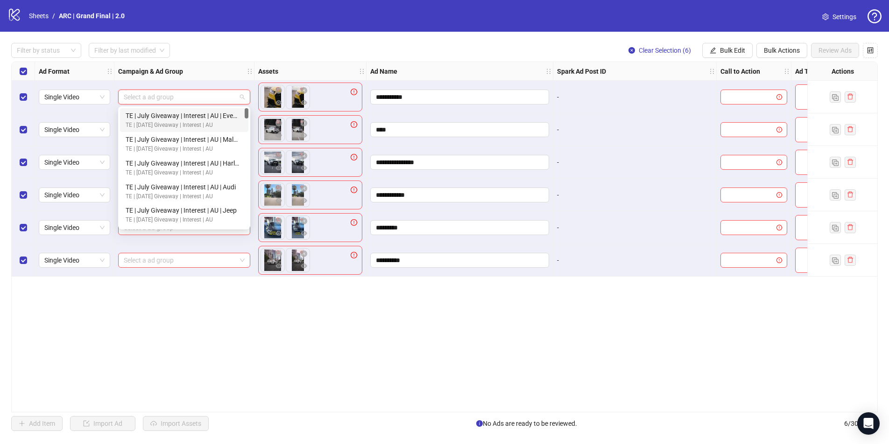
click at [229, 99] on input "search" at bounding box center [180, 97] width 113 height 14
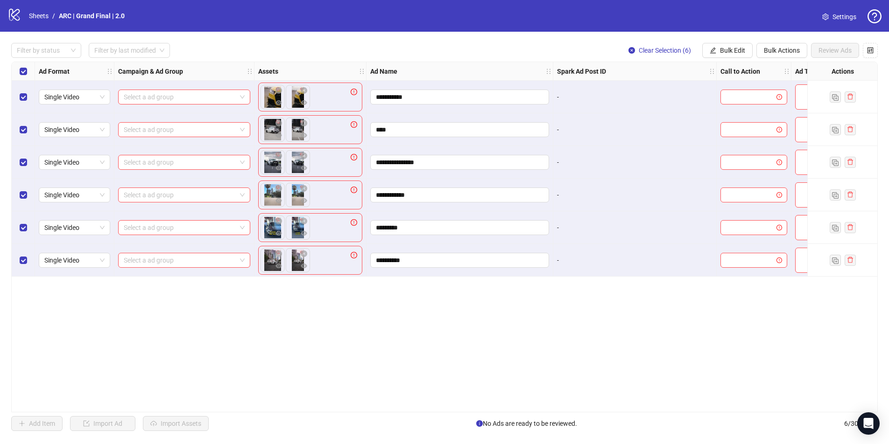
click at [241, 297] on div "**********" at bounding box center [444, 237] width 867 height 351
